Goal: Find specific page/section: Find specific page/section

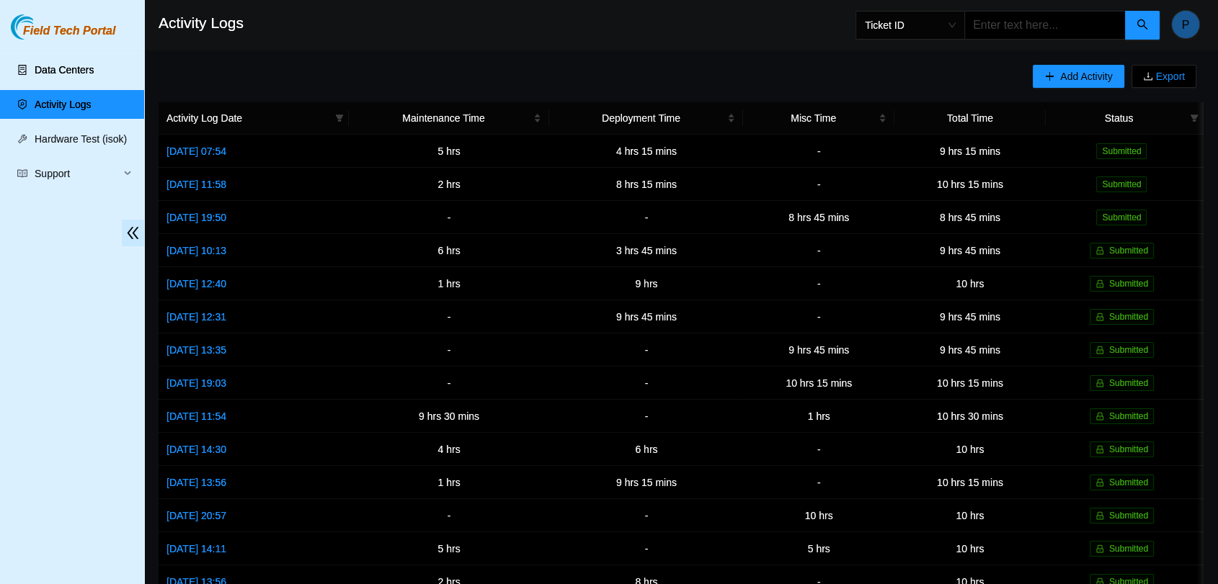
click at [53, 65] on link "Data Centers" at bounding box center [64, 70] width 59 height 12
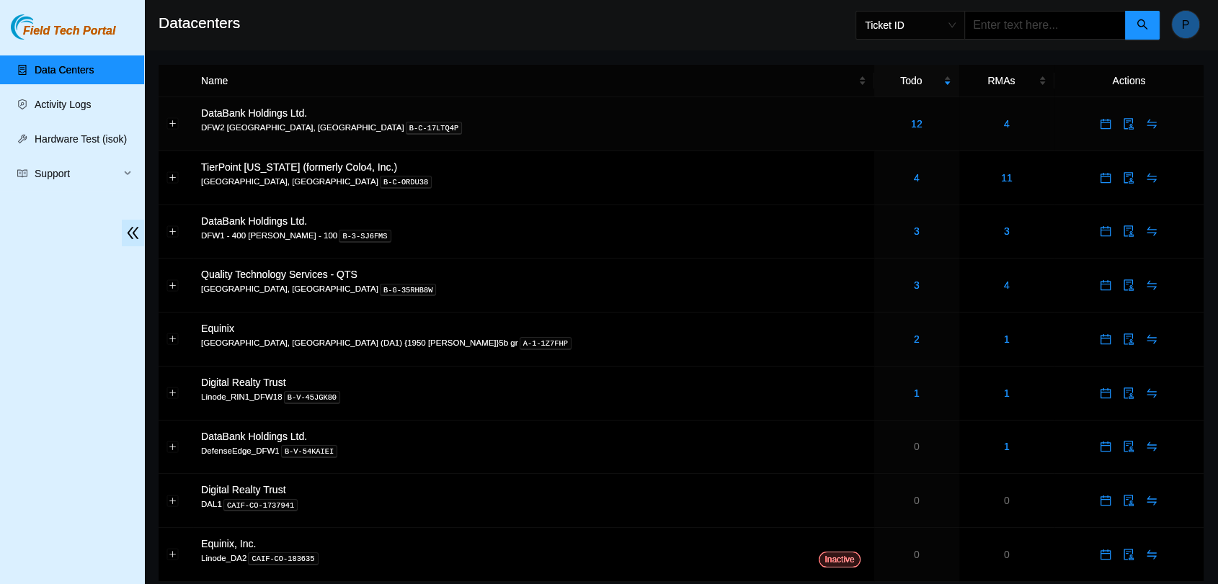
click at [874, 140] on td "12" at bounding box center [916, 124] width 85 height 54
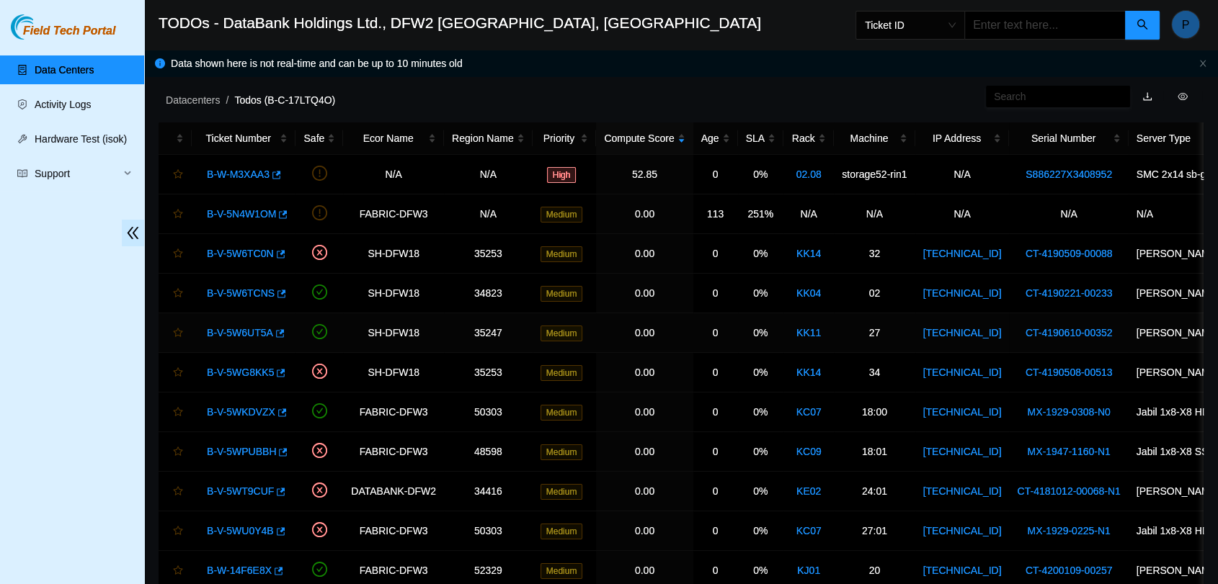
scroll to position [102, 0]
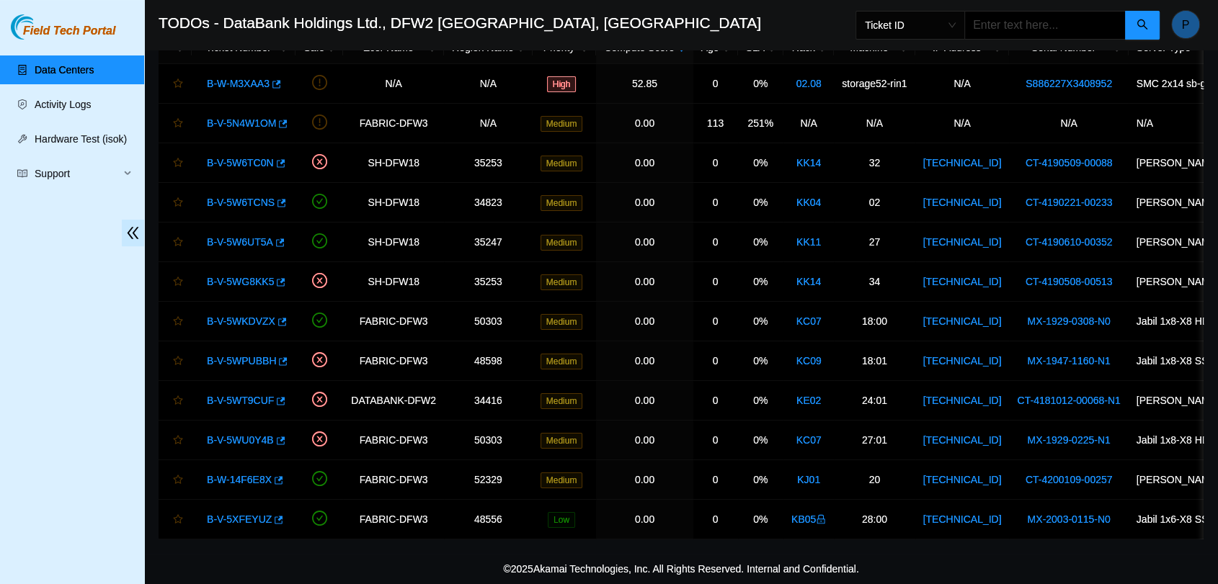
click at [84, 76] on link "Data Centers" at bounding box center [64, 70] width 59 height 12
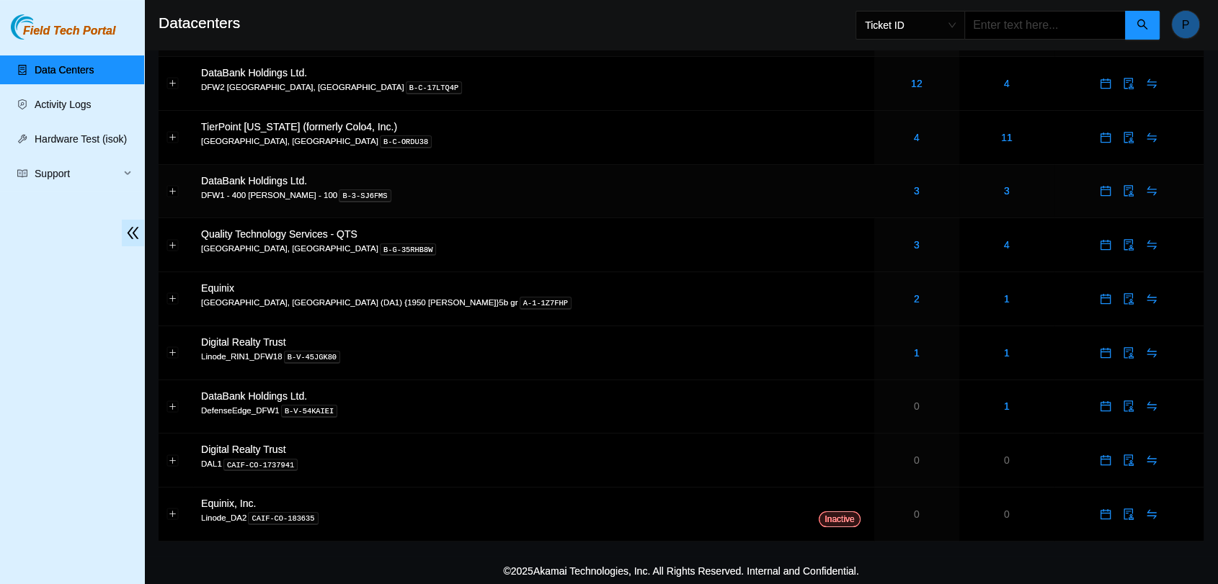
click at [882, 197] on div "3" at bounding box center [916, 191] width 69 height 16
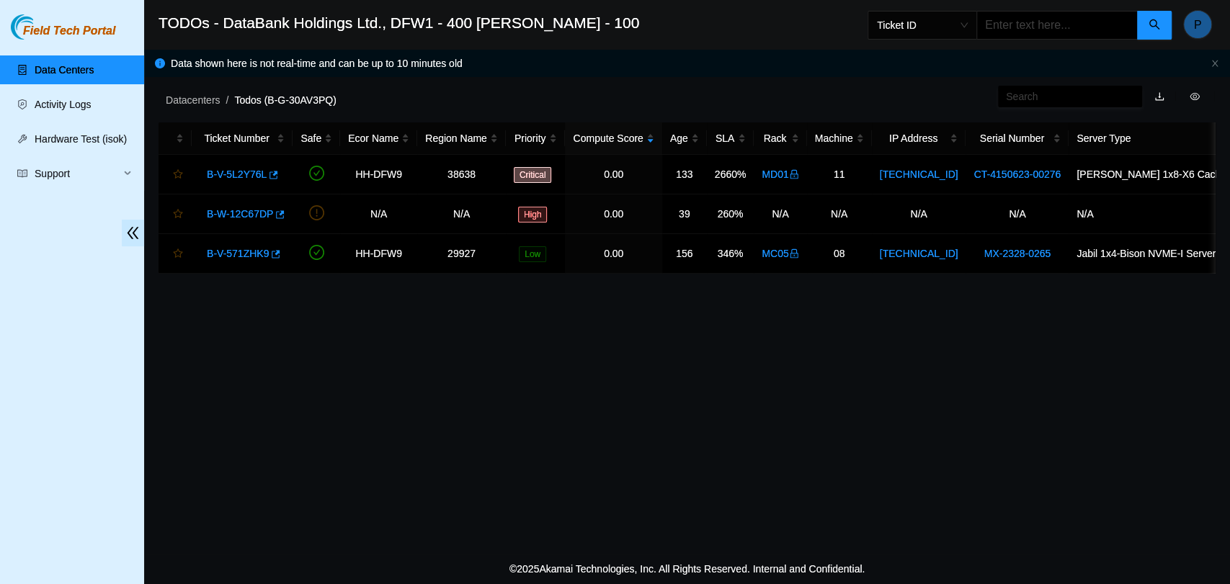
click at [80, 74] on link "Data Centers" at bounding box center [64, 70] width 59 height 12
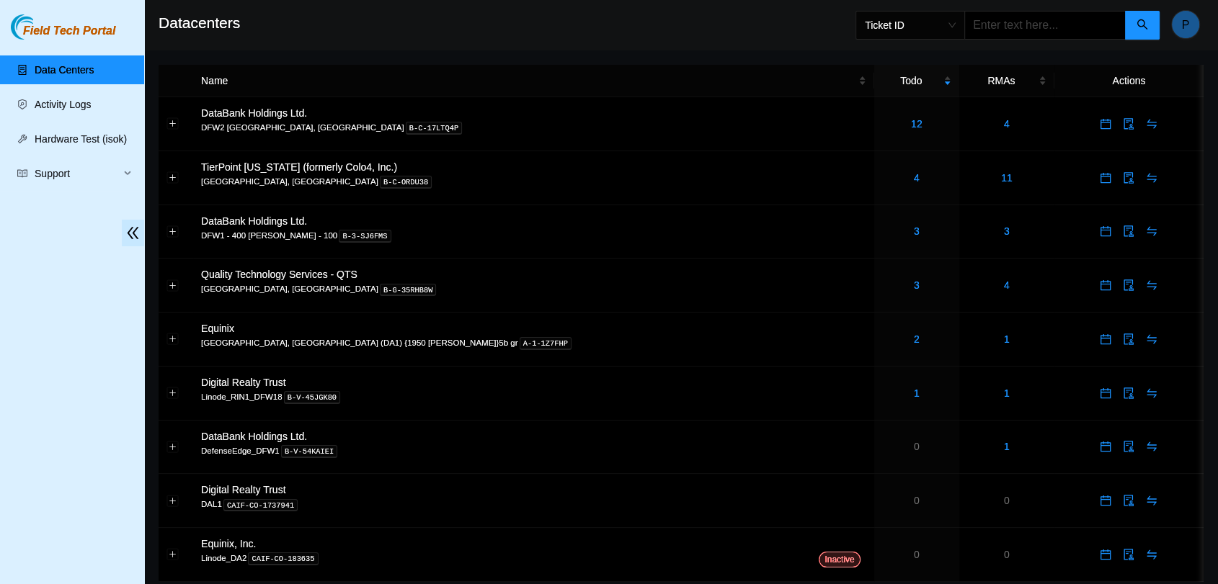
click at [1049, 37] on input "text" at bounding box center [1044, 25] width 161 height 29
type input "B-V-5XHSFE9"
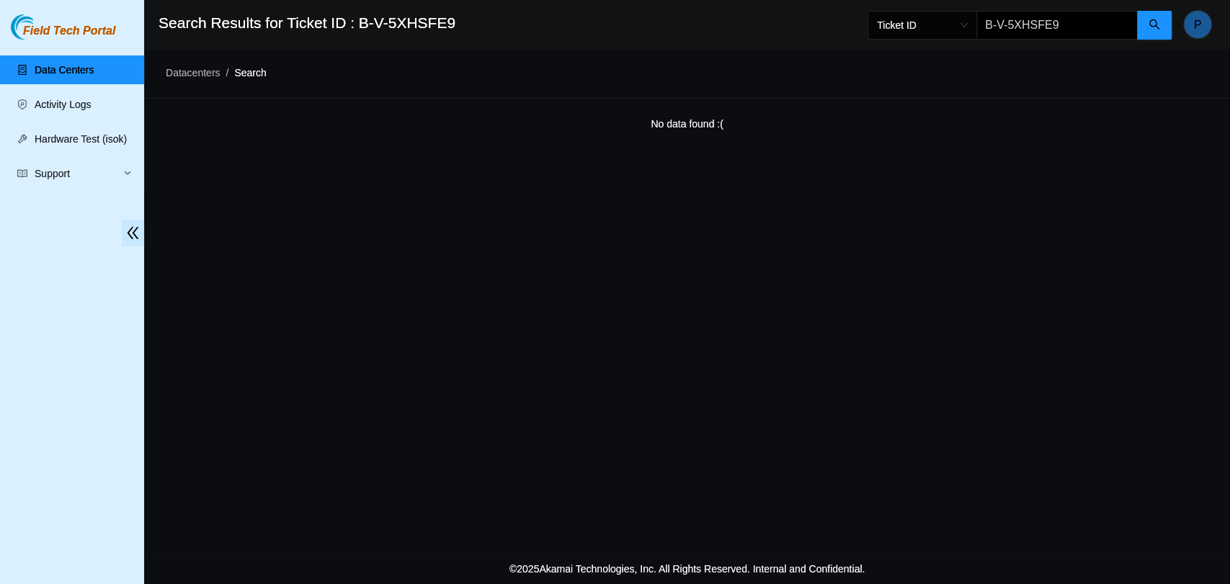
click at [76, 67] on link "Data Centers" at bounding box center [64, 70] width 59 height 12
